Goal: Task Accomplishment & Management: Complete application form

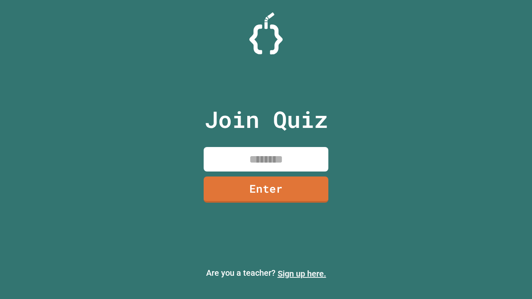
click at [302, 274] on link "Sign up here." at bounding box center [301, 274] width 49 height 10
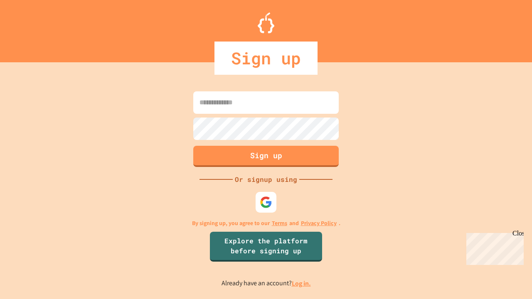
click at [302, 283] on link "Log in." at bounding box center [301, 283] width 19 height 9
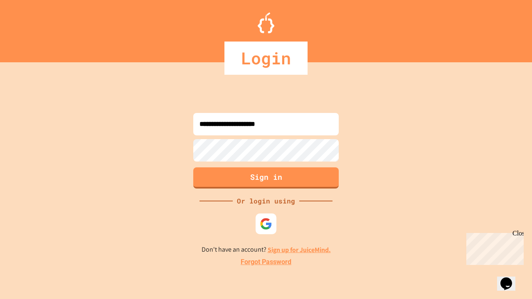
type input "**********"
